Goal: Task Accomplishment & Management: Manage account settings

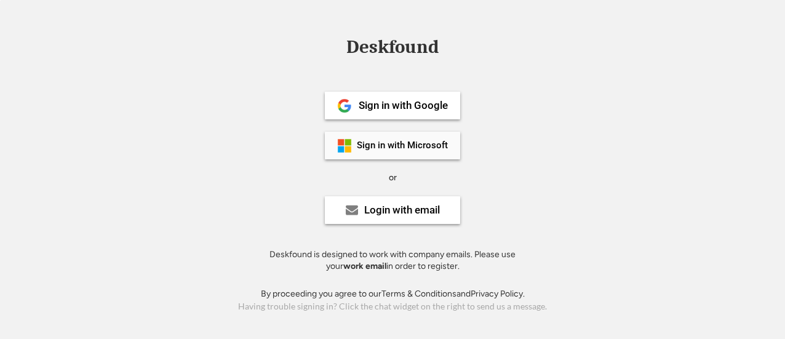
click at [420, 144] on div "Sign in with Microsoft" at bounding box center [402, 145] width 91 height 9
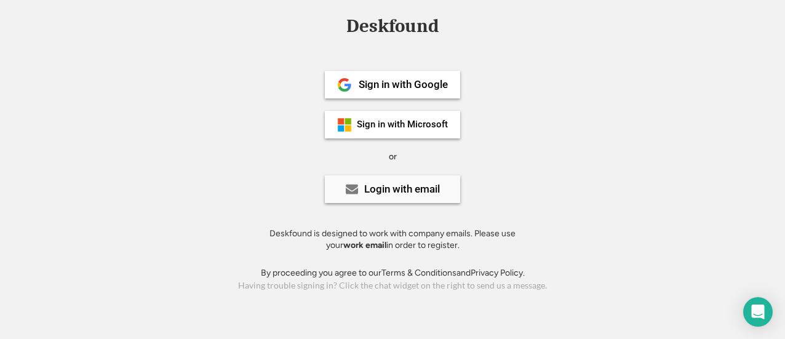
scroll to position [30, 0]
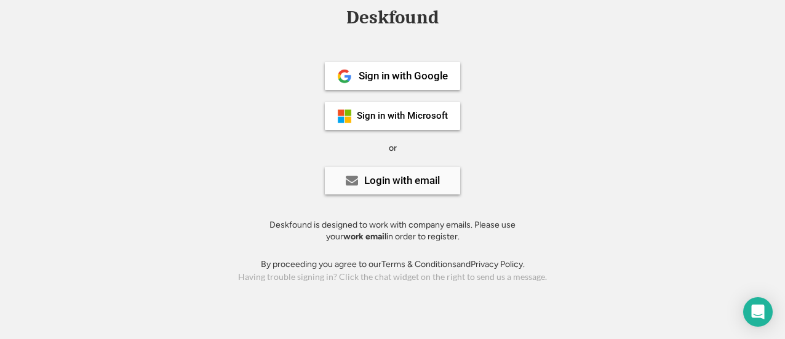
click at [374, 176] on div "Login with email" at bounding box center [402, 180] width 76 height 10
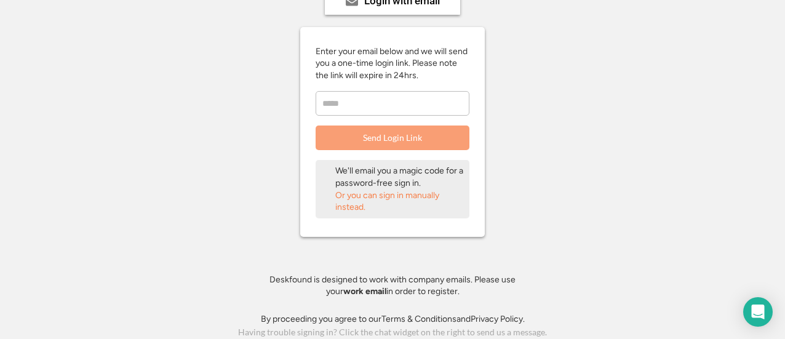
scroll to position [210, 0]
click at [419, 196] on div "Or you can sign in manually instead." at bounding box center [399, 200] width 129 height 24
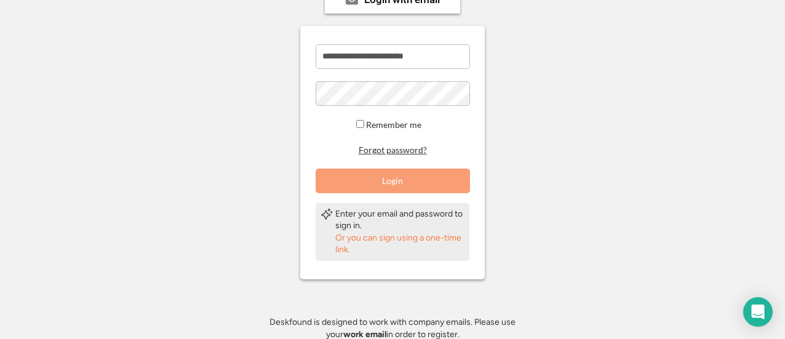
click at [407, 153] on button "Forgot password?" at bounding box center [393, 150] width 72 height 12
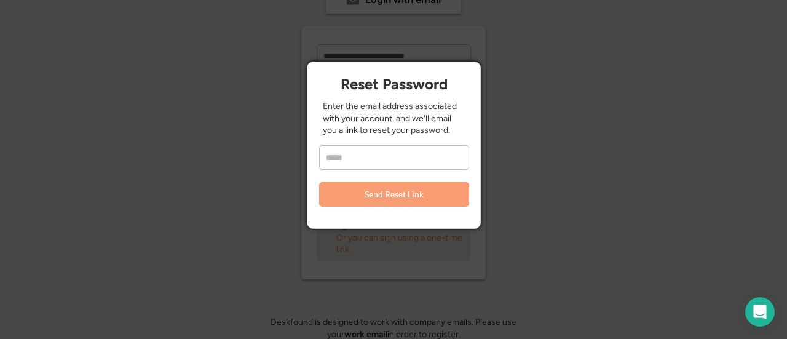
click at [395, 160] on input "email" at bounding box center [394, 157] width 150 height 25
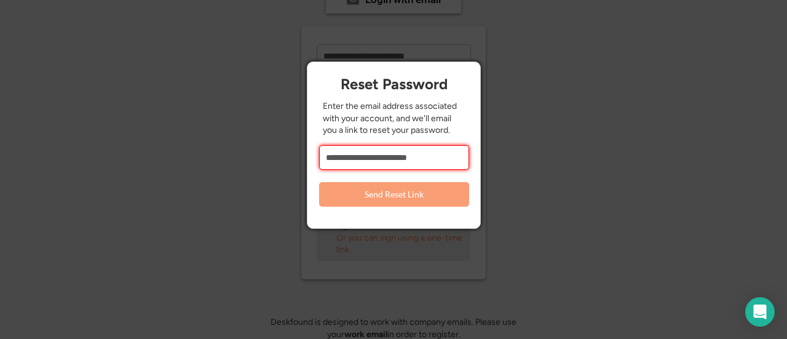
type input "**********"
click at [406, 191] on button "Send Reset Link" at bounding box center [394, 194] width 150 height 25
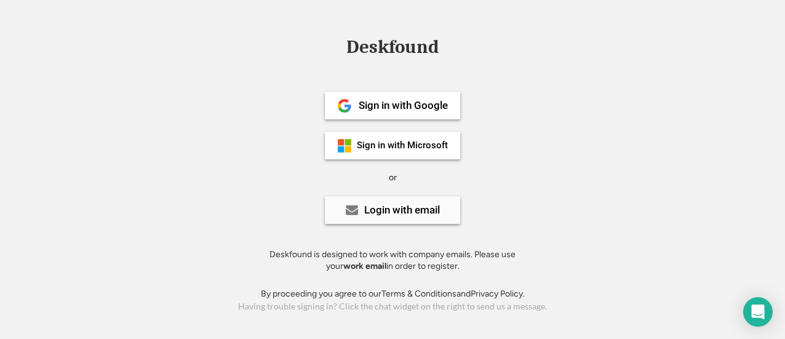
click at [391, 213] on div "Login with email" at bounding box center [402, 210] width 76 height 10
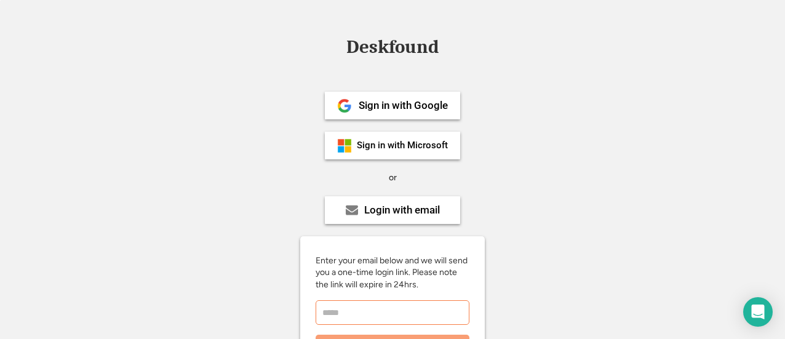
click at [374, 308] on input "email" at bounding box center [392, 312] width 154 height 25
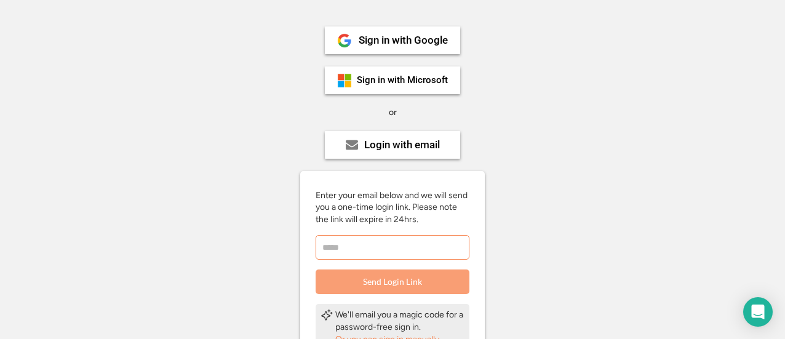
scroll to position [184, 0]
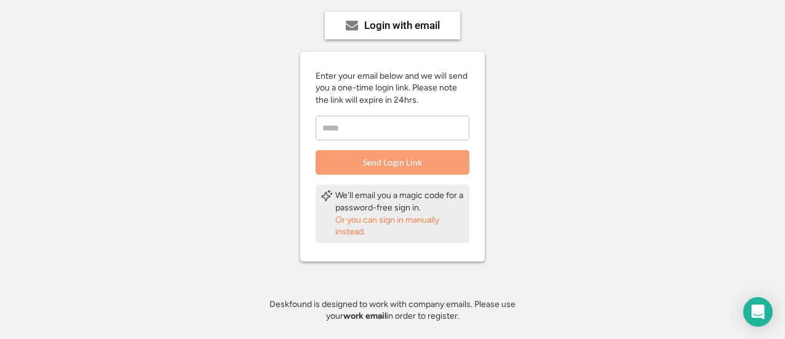
click at [400, 218] on div "Or you can sign in manually instead." at bounding box center [399, 226] width 129 height 24
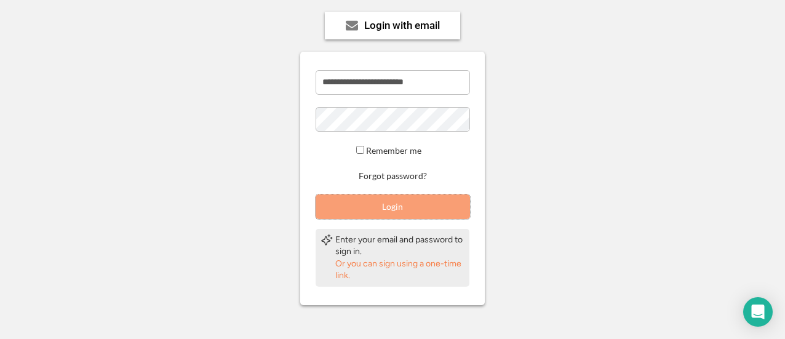
click at [376, 211] on button "Login" at bounding box center [392, 206] width 154 height 25
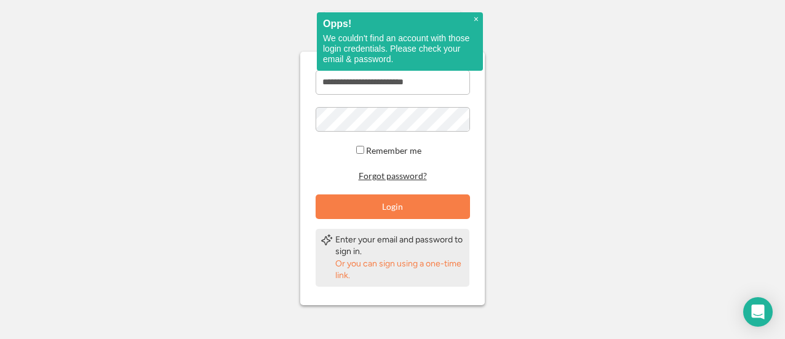
click at [388, 179] on button "Forgot password?" at bounding box center [393, 176] width 72 height 12
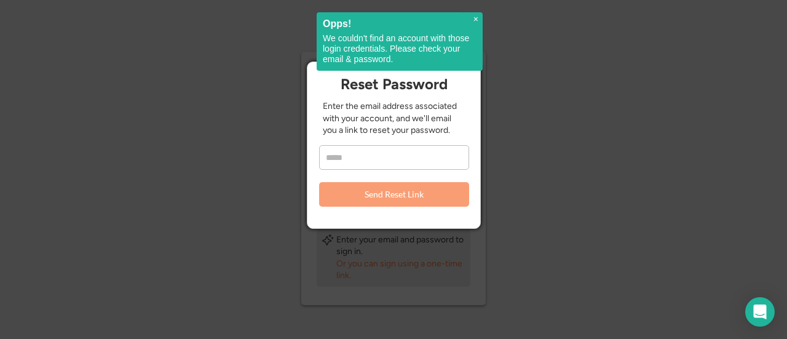
click at [414, 164] on input "email" at bounding box center [394, 157] width 150 height 25
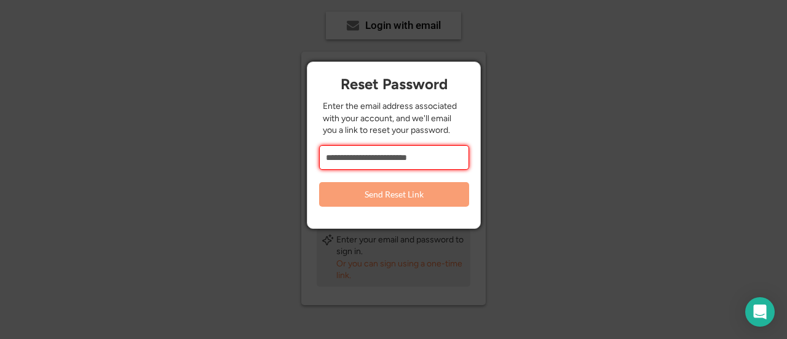
type input "**********"
